Goal: Find specific page/section: Find specific page/section

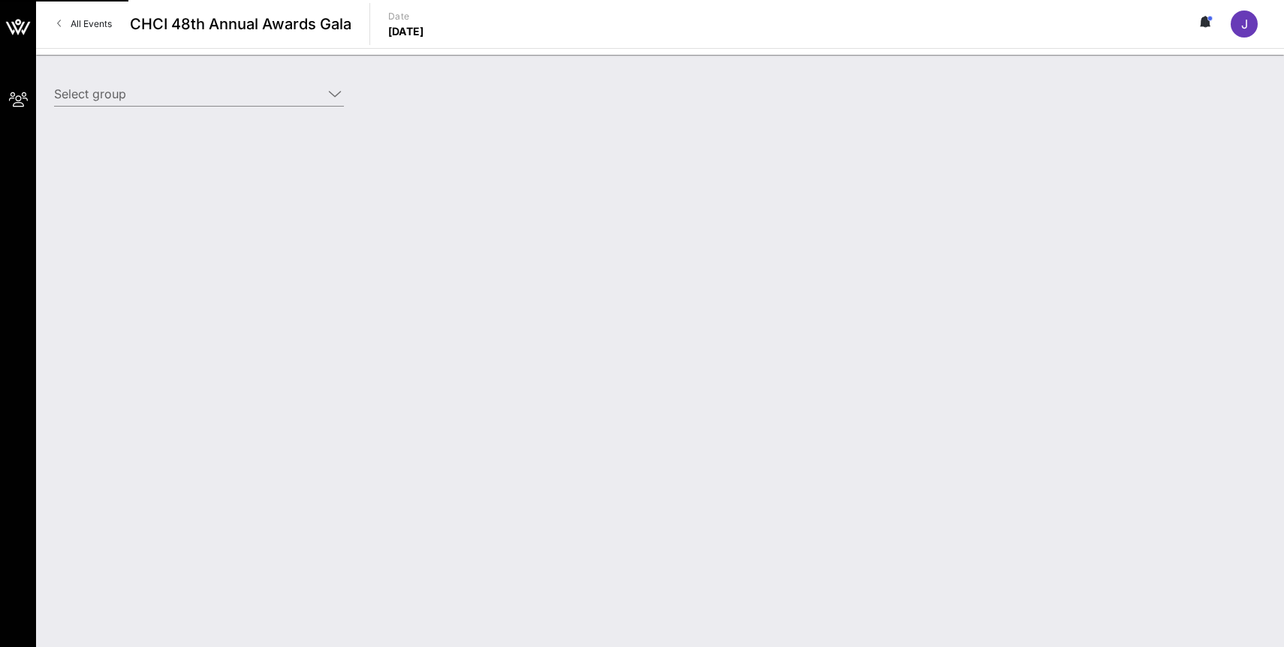
type input "OpenAI (OpenAI) [[PERSON_NAME], [PERSON_NAME][EMAIL_ADDRESS][DOMAIN_NAME]]; [[P…"
